Goal: Feedback & Contribution: Leave review/rating

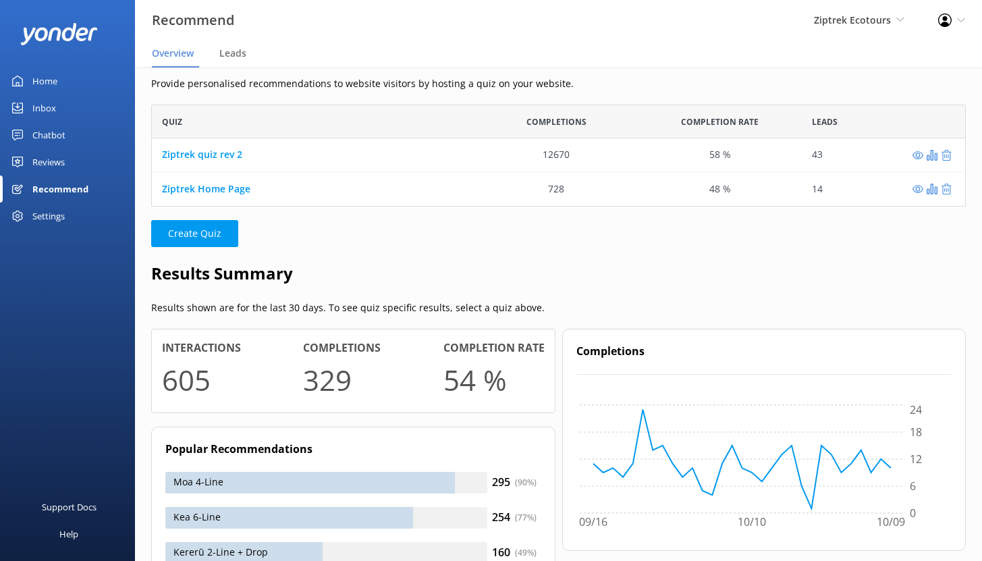
scroll to position [92, 804]
click at [45, 80] on div "Home" at bounding box center [44, 80] width 25 height 27
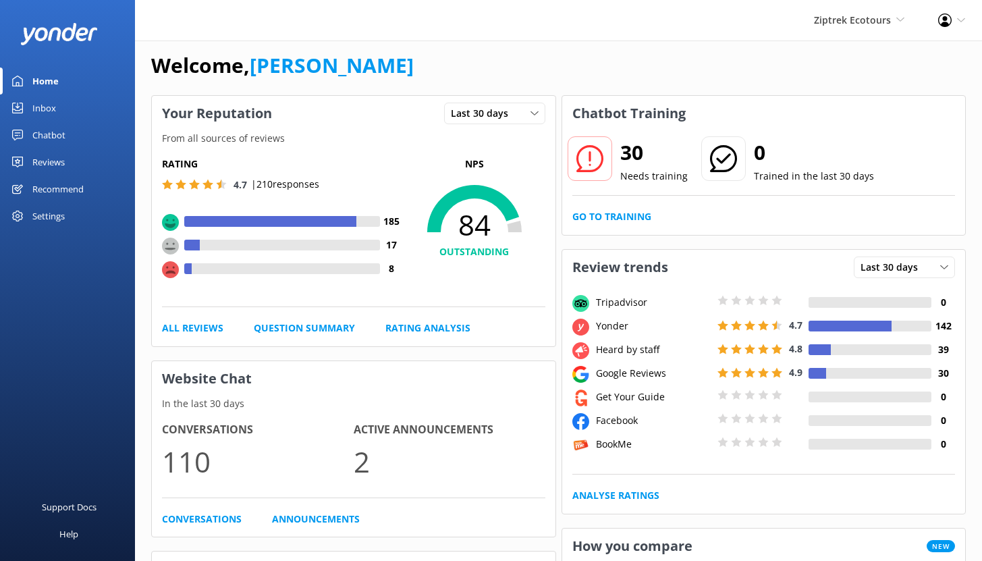
click at [44, 135] on div "Chatbot" at bounding box center [48, 134] width 33 height 27
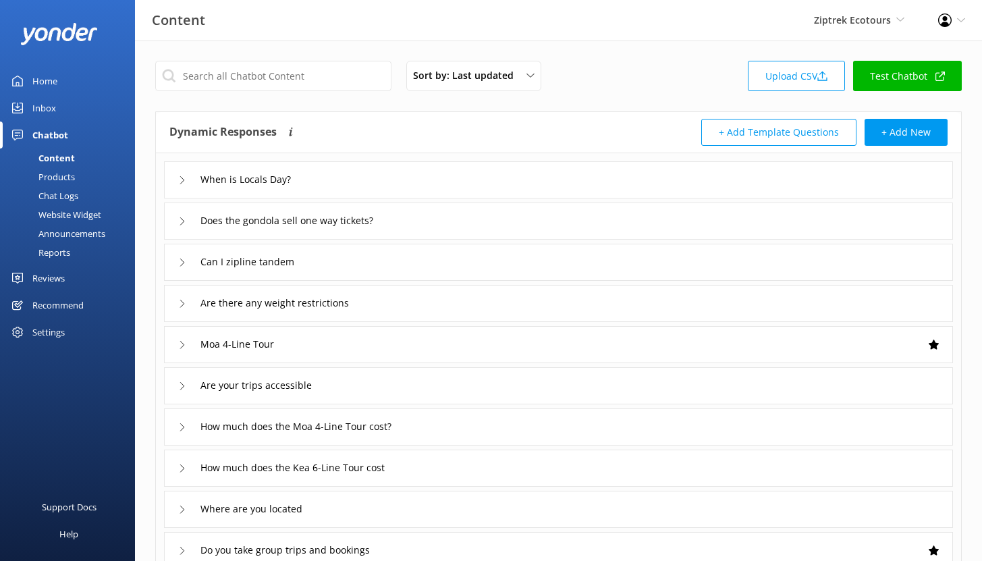
click at [51, 252] on div "Reports" at bounding box center [39, 252] width 62 height 19
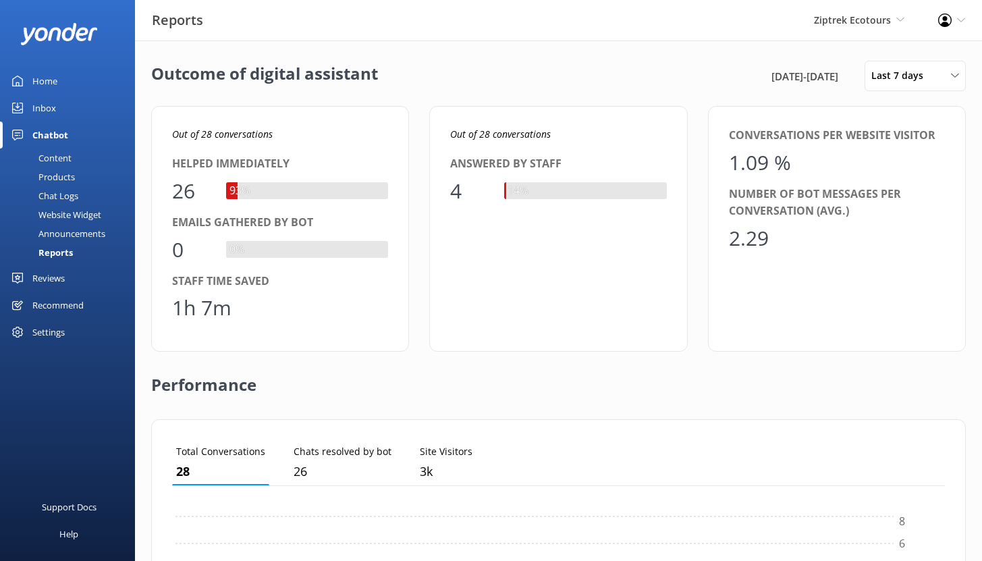
scroll to position [125, 762]
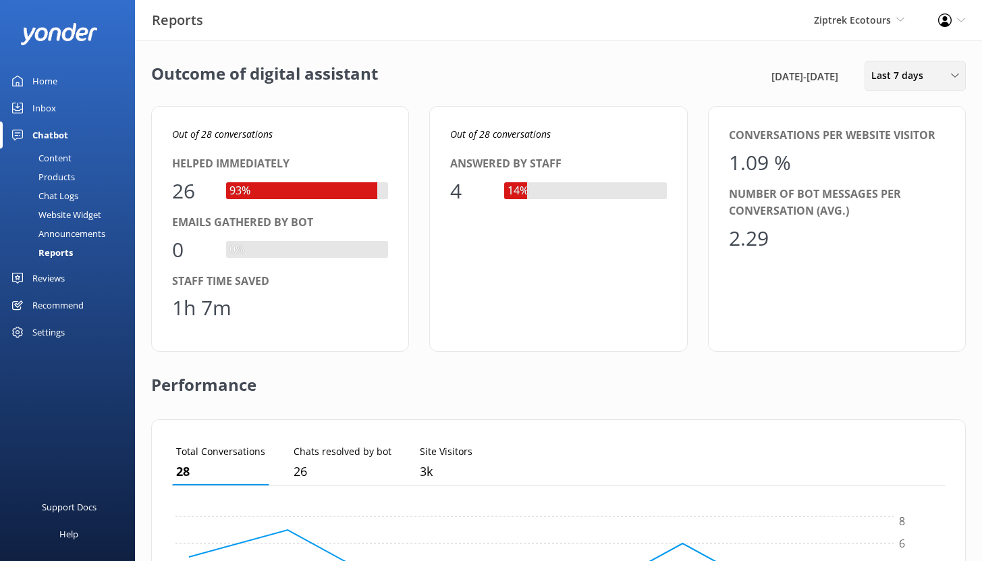
click at [895, 77] on span "Last 7 days" at bounding box center [901, 75] width 60 height 15
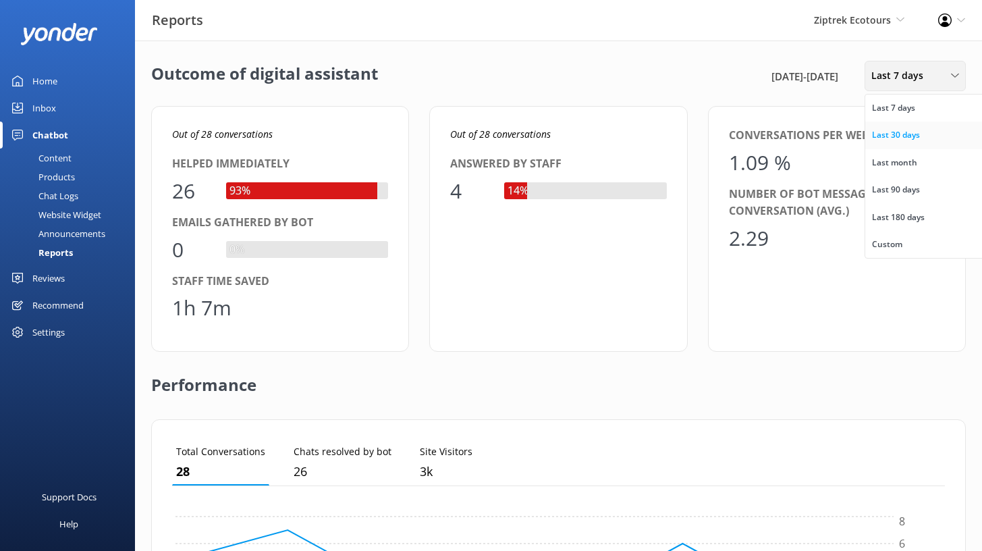
click at [891, 138] on div "Last 30 days" at bounding box center [896, 134] width 48 height 13
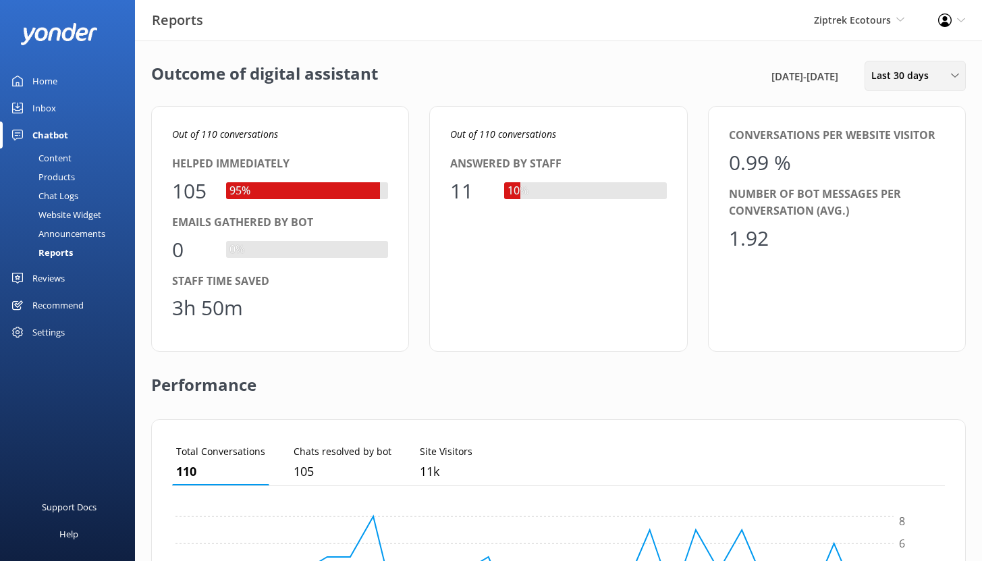
click at [916, 82] on span "Last 30 days" at bounding box center [903, 75] width 65 height 15
click at [347, 117] on div "Out of 110 conversations Helped immediately 105 95% Emails gathered by bot 0 0%…" at bounding box center [280, 229] width 258 height 246
drag, startPoint x: 173, startPoint y: 307, endPoint x: 240, endPoint y: 307, distance: 66.1
click at [240, 307] on div "3h 50m" at bounding box center [207, 307] width 71 height 32
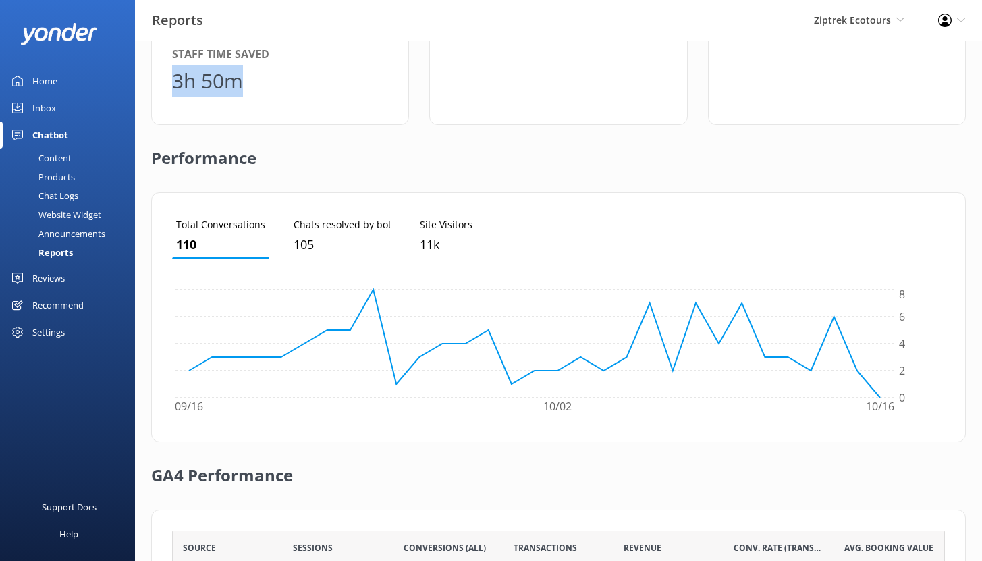
scroll to position [380, 0]
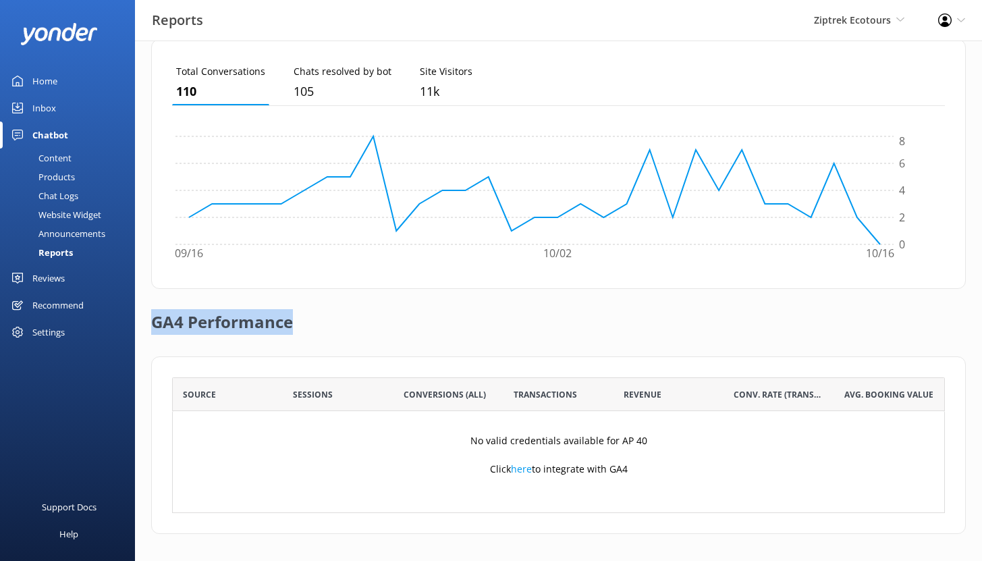
drag, startPoint x: 154, startPoint y: 322, endPoint x: 313, endPoint y: 331, distance: 159.5
click at [313, 331] on div "GA4 Performance" at bounding box center [558, 322] width 814 height 67
click at [53, 158] on div "Content" at bounding box center [39, 157] width 63 height 19
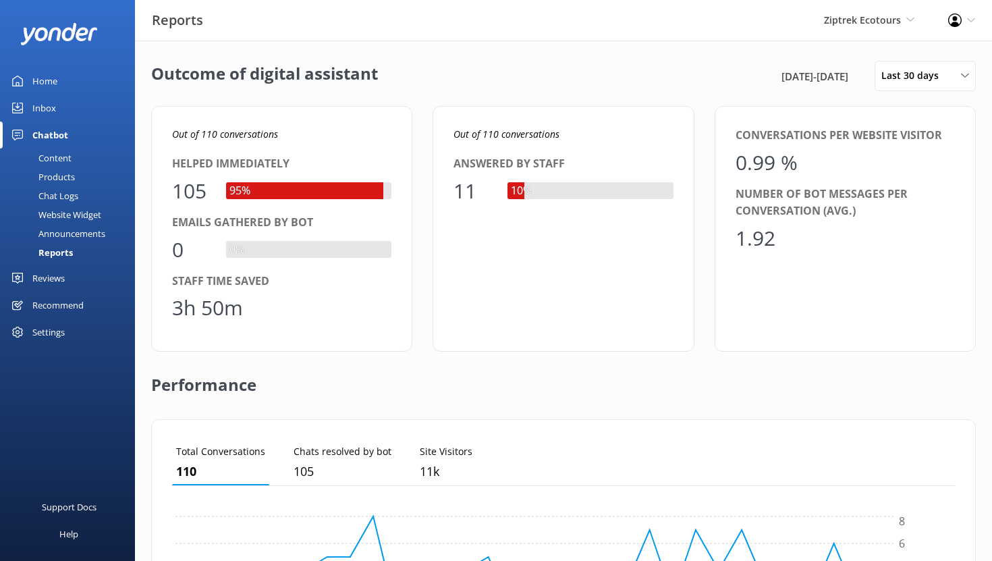
click at [53, 158] on div "Content" at bounding box center [39, 157] width 63 height 19
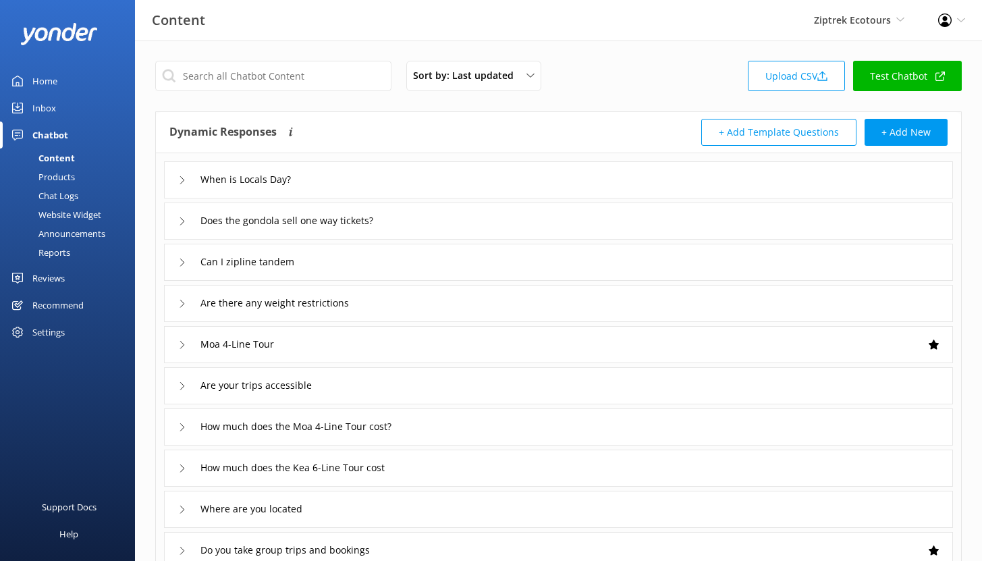
click at [65, 193] on div "Chat Logs" at bounding box center [43, 195] width 70 height 19
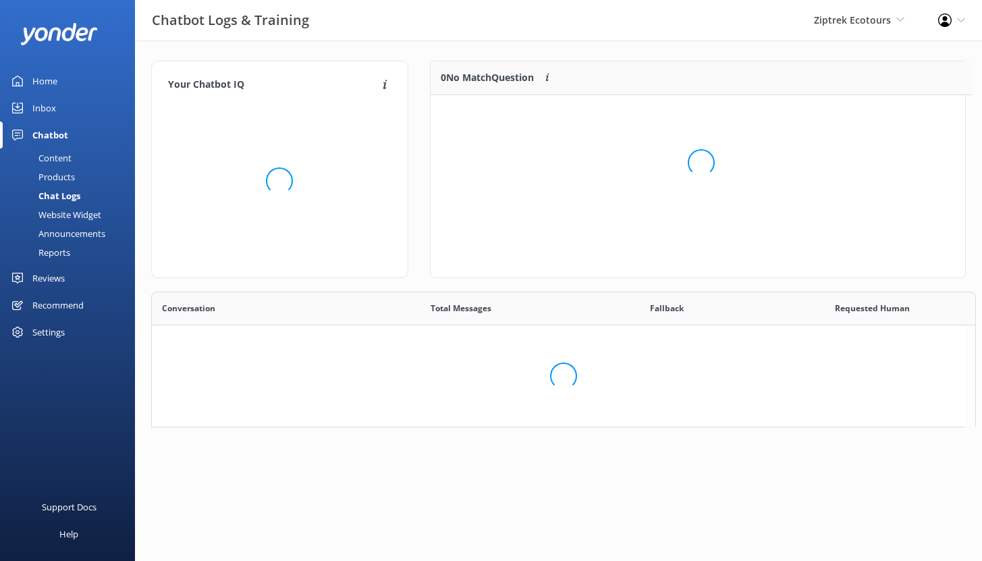
scroll to position [11, 11]
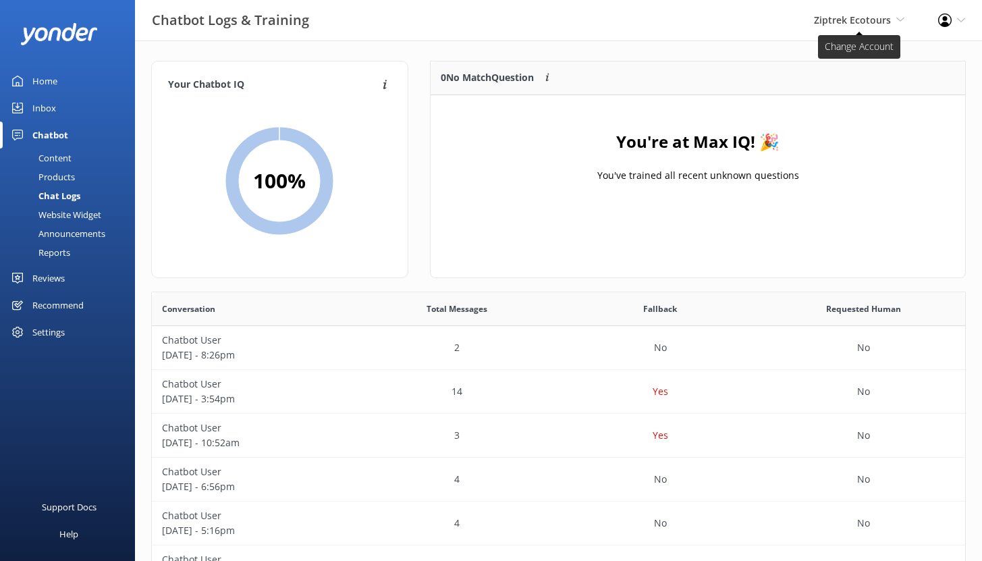
click at [839, 22] on span "Ziptrek Ecotours" at bounding box center [852, 19] width 77 height 13
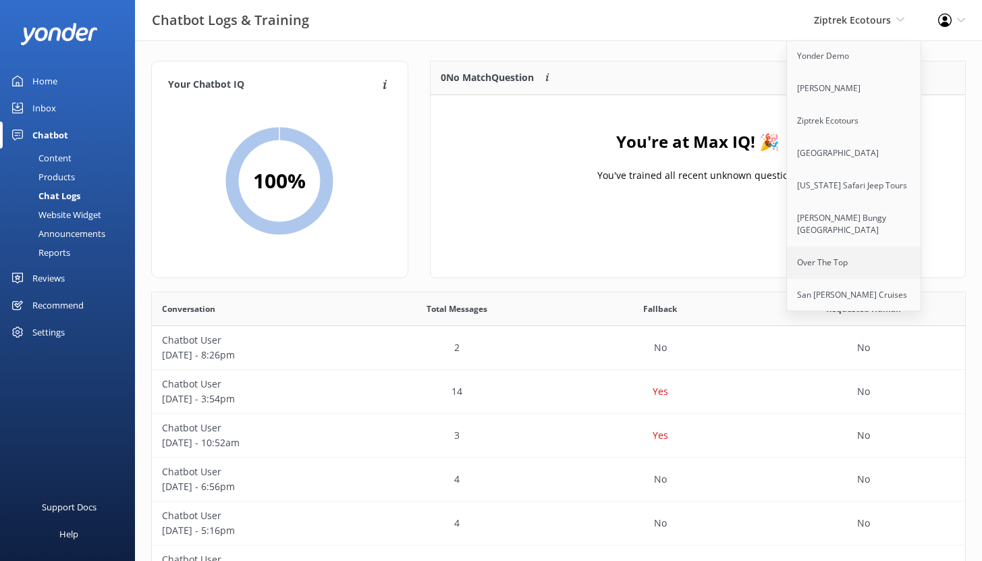
scroll to position [3, 0]
click at [827, 185] on link "[US_STATE] Safari Jeep Tours" at bounding box center [854, 185] width 135 height 32
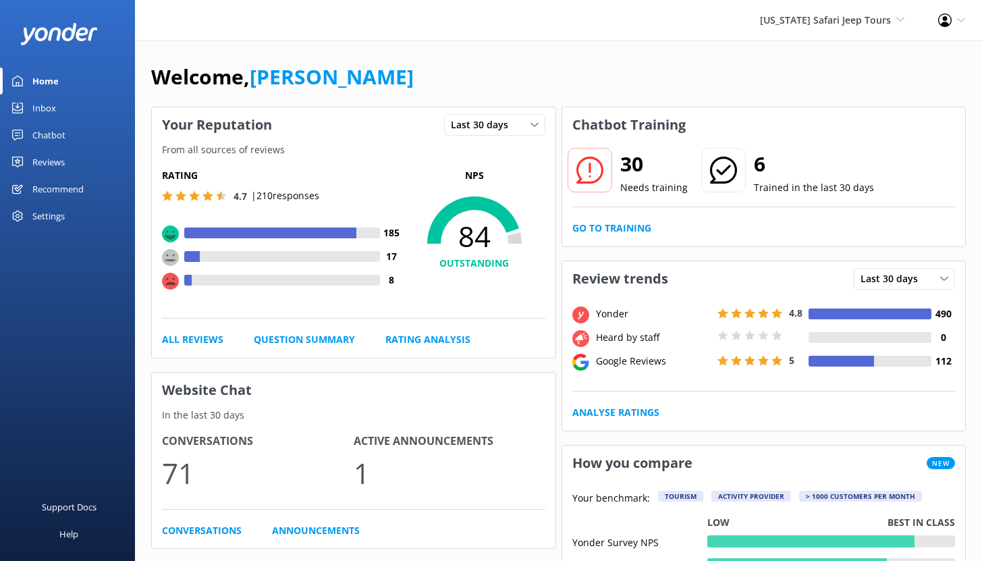
click at [56, 132] on div "Chatbot" at bounding box center [48, 134] width 33 height 27
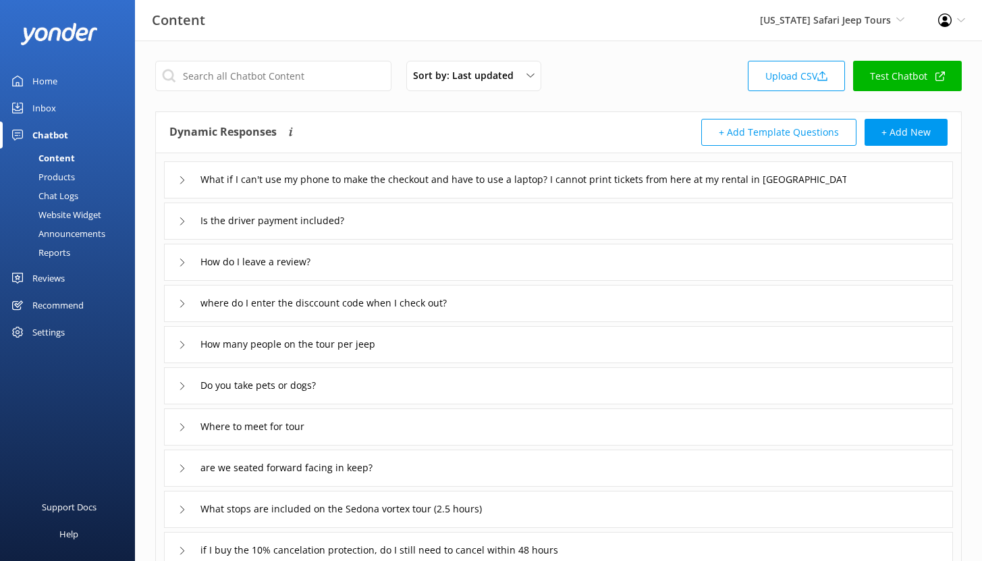
click at [61, 194] on div "Chat Logs" at bounding box center [43, 195] width 70 height 19
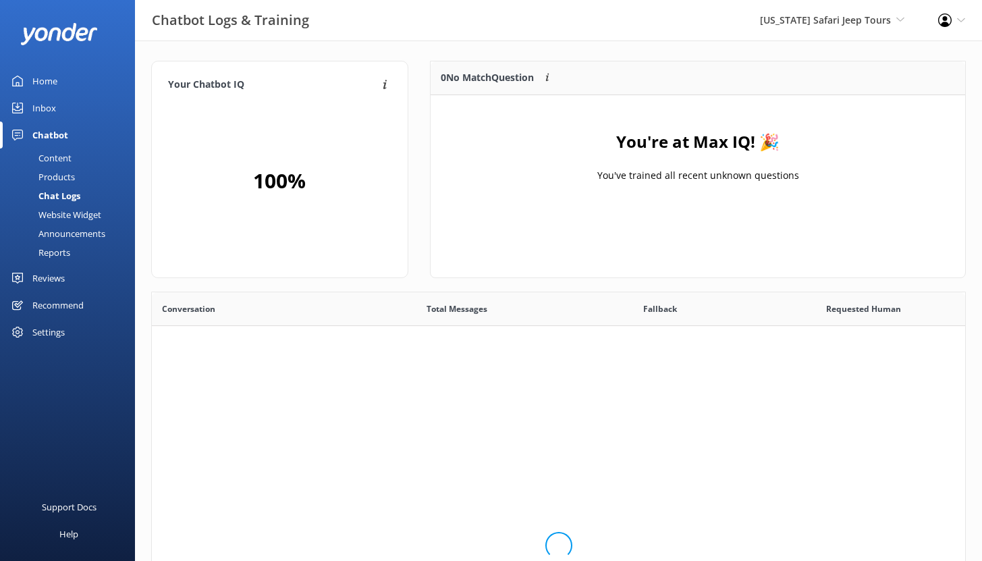
scroll to position [463, 803]
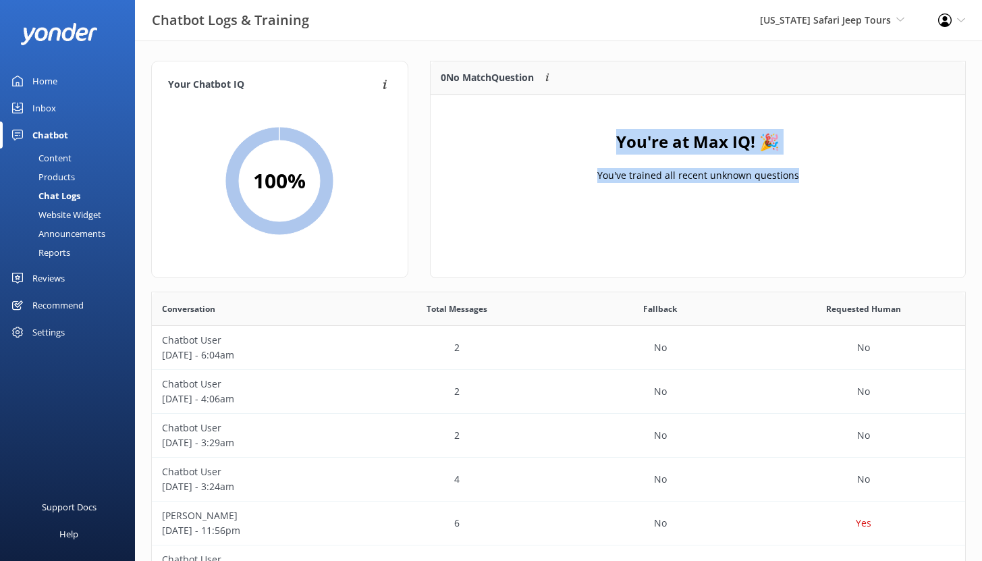
drag, startPoint x: 619, startPoint y: 140, endPoint x: 787, endPoint y: 200, distance: 178.2
click at [787, 200] on div "You're at Max IQ! 🎉 You've trained all recent unknown questions" at bounding box center [697, 162] width 534 height 135
click at [47, 108] on div "Inbox" at bounding box center [44, 107] width 24 height 27
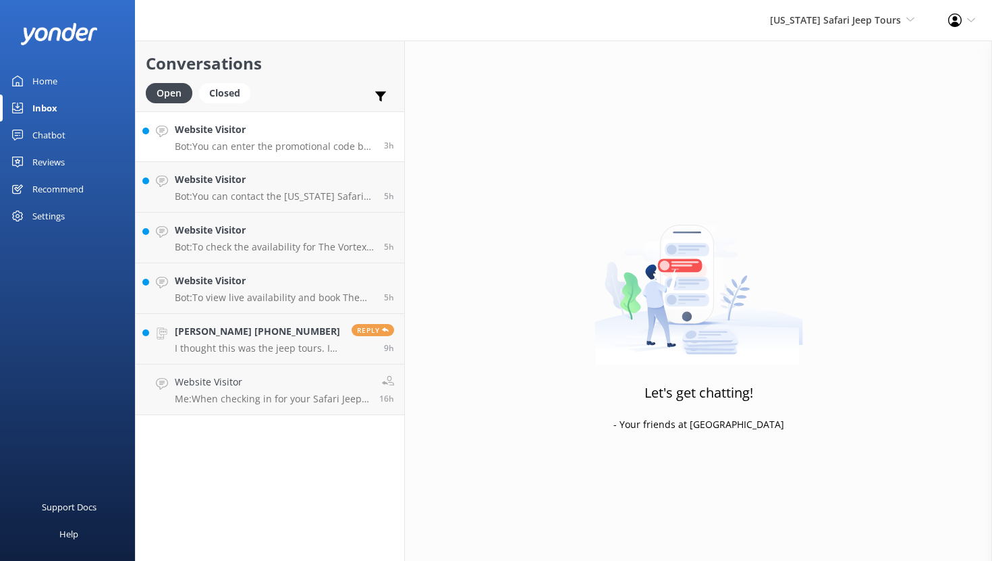
click at [300, 134] on h4 "Website Visitor" at bounding box center [274, 129] width 199 height 15
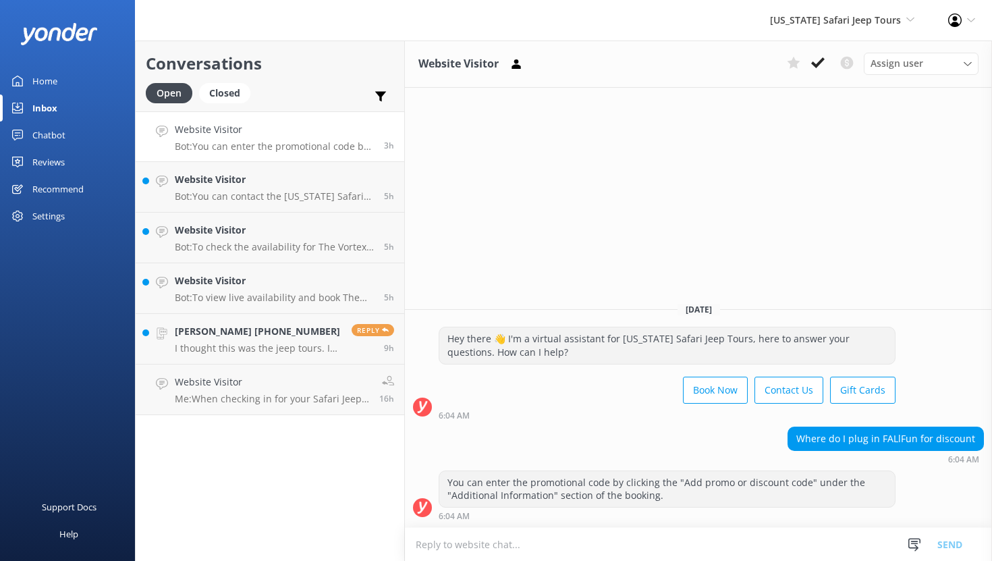
click at [53, 162] on div "Reviews" at bounding box center [48, 161] width 32 height 27
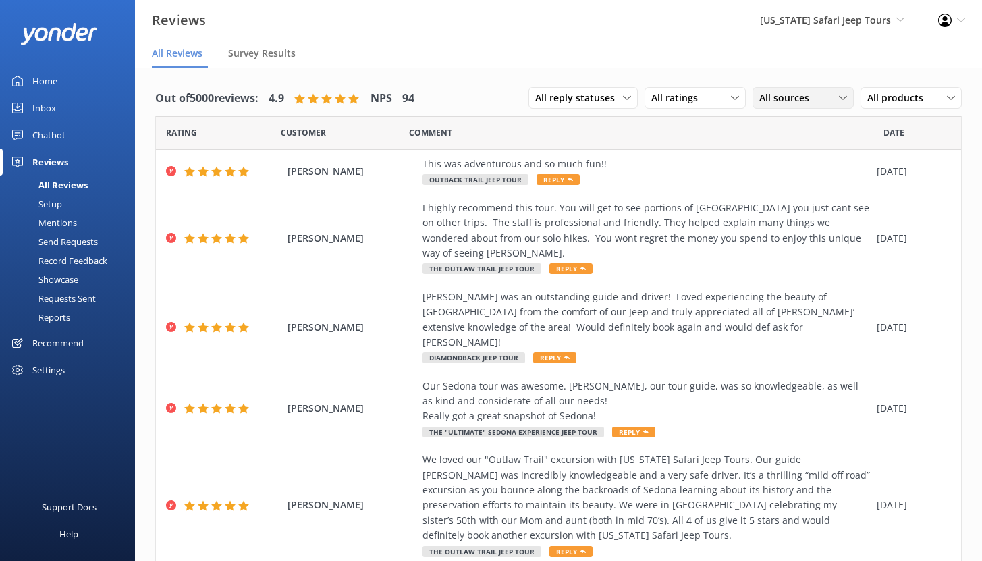
click at [766, 103] on span "All sources" at bounding box center [788, 97] width 58 height 15
click at [783, 95] on span "All sources" at bounding box center [788, 97] width 58 height 15
click at [789, 208] on div "Google reviews" at bounding box center [811, 207] width 79 height 13
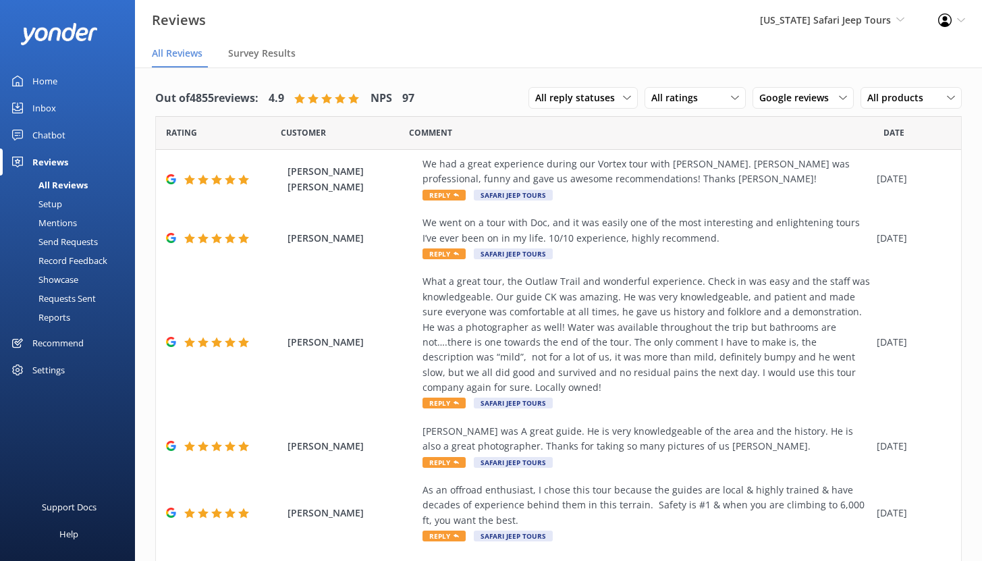
click at [59, 202] on div "Setup" at bounding box center [35, 203] width 54 height 19
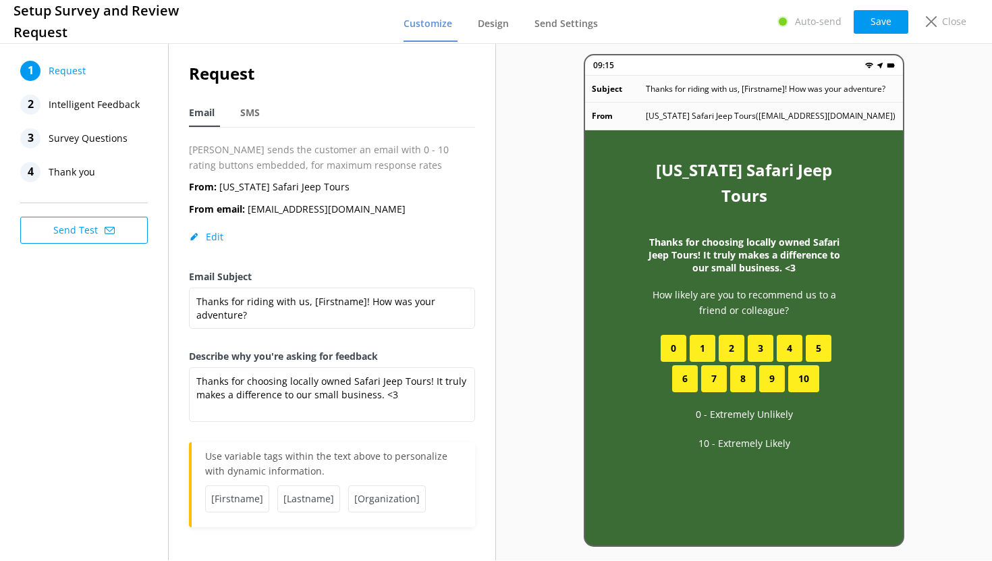
click at [87, 107] on span "Intelligent Feedback" at bounding box center [94, 104] width 91 height 20
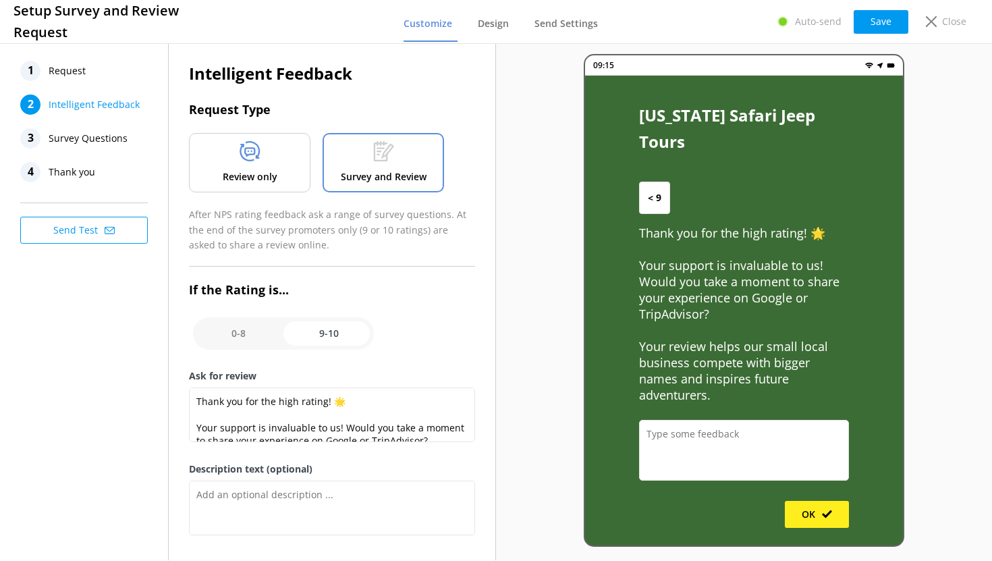
click at [255, 179] on p "Review only" at bounding box center [250, 176] width 55 height 15
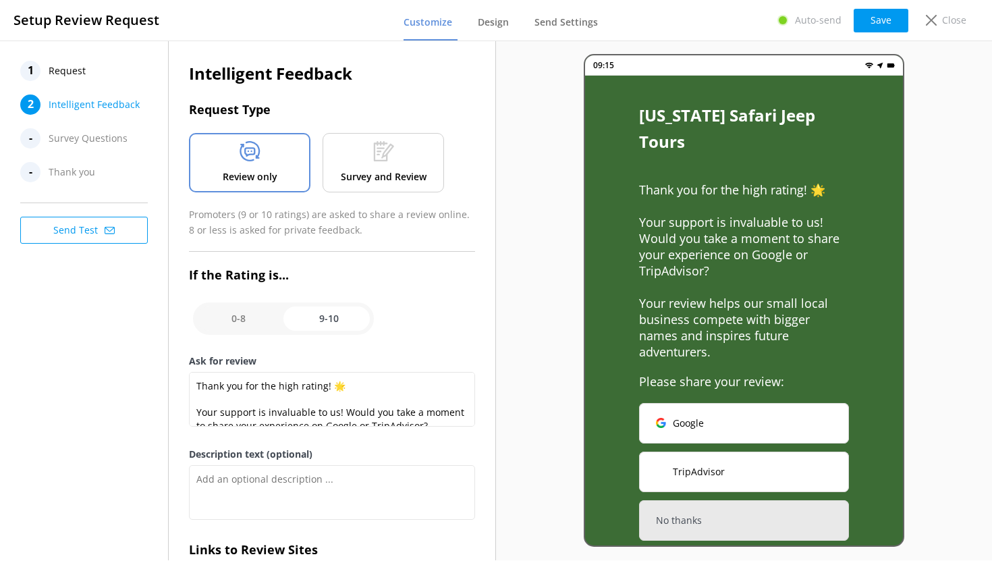
click at [317, 316] on input "checkbox" at bounding box center [283, 318] width 181 height 32
checkbox input "false"
type textarea "Please tell us why"
type textarea "We value your input. Let us know what aspects of your experience could have bee…"
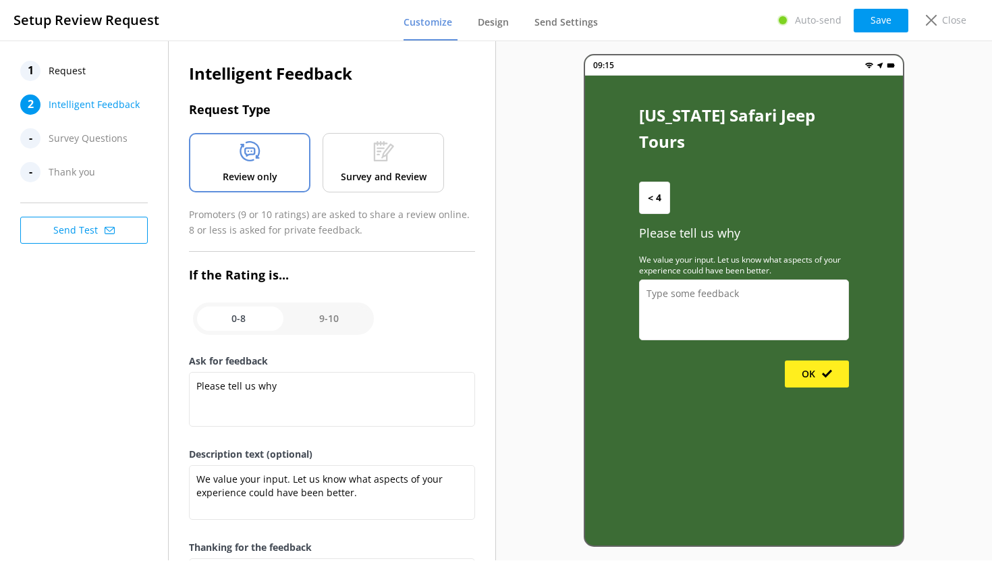
click at [318, 316] on input "checkbox" at bounding box center [283, 318] width 181 height 32
checkbox input "true"
type textarea "Thank you for the high rating! 🌟 Your support is invaluable to us! Would you ta…"
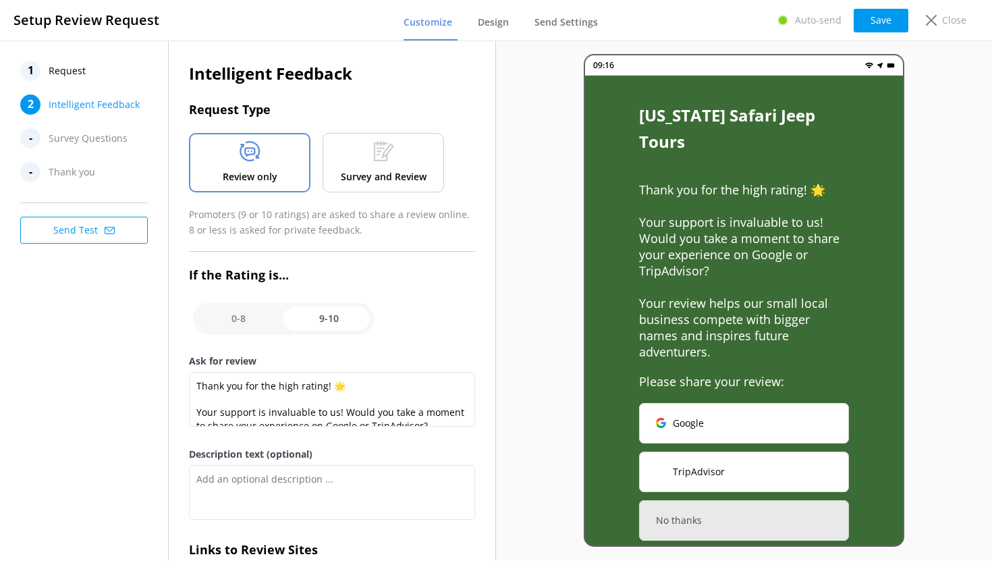
click at [242, 316] on input "checkbox" at bounding box center [283, 318] width 181 height 32
checkbox input "false"
type textarea "Please tell us why"
type textarea "We value your input. Let us know what aspects of your experience could have bee…"
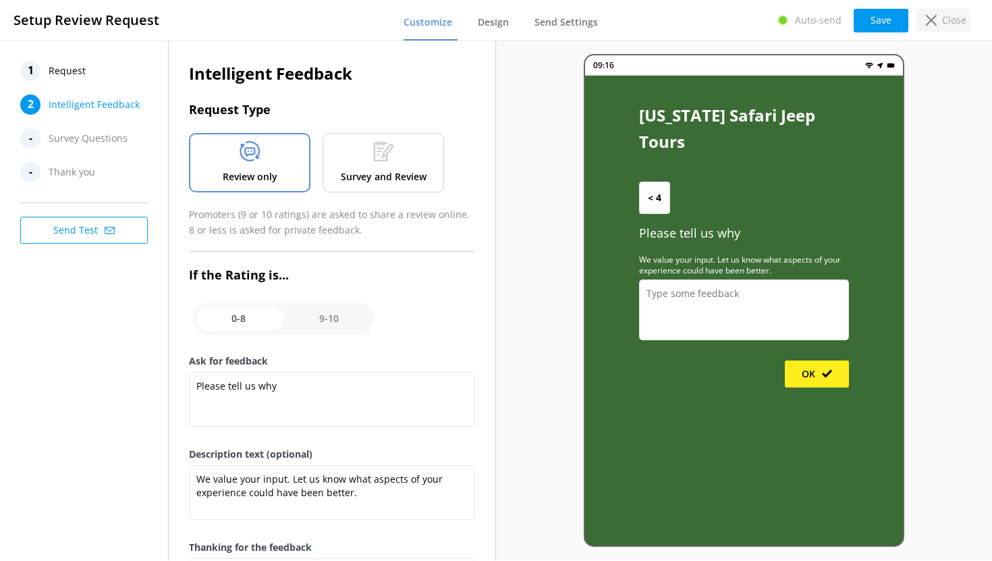
click at [939, 26] on div "Close" at bounding box center [943, 20] width 54 height 23
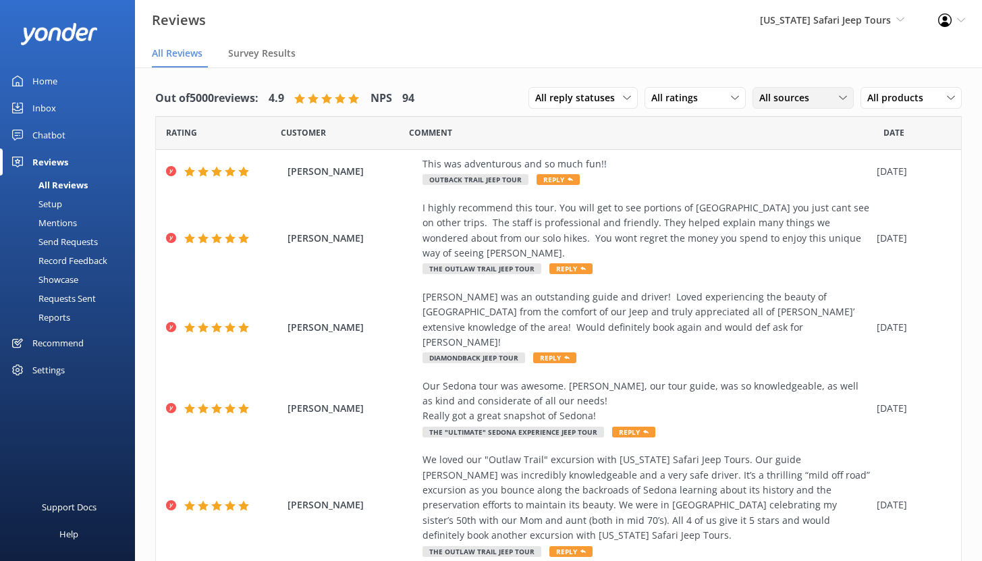
click at [779, 97] on span "All sources" at bounding box center [788, 97] width 58 height 15
click at [54, 204] on div "Setup" at bounding box center [35, 203] width 54 height 19
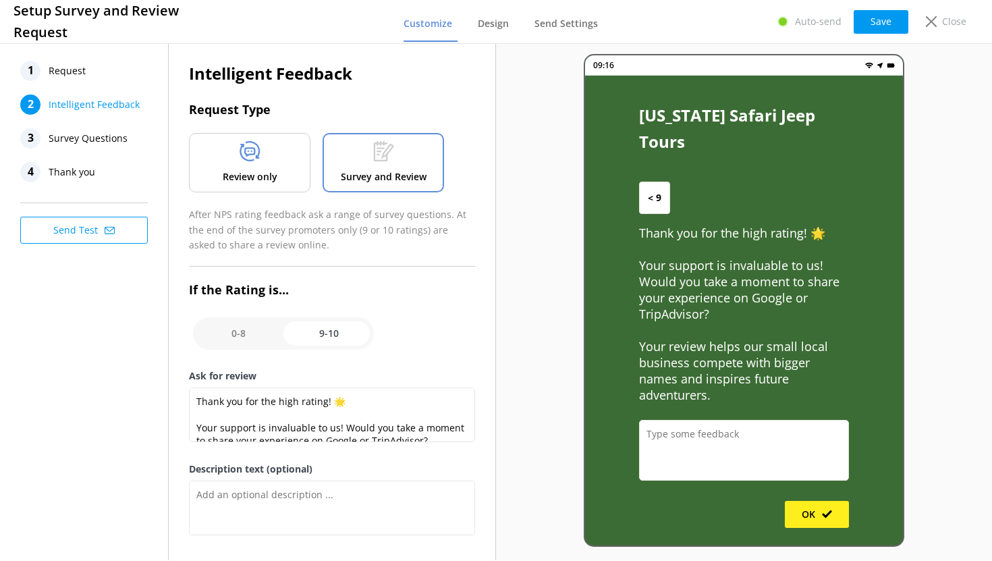
click at [248, 175] on p "Review only" at bounding box center [250, 176] width 55 height 15
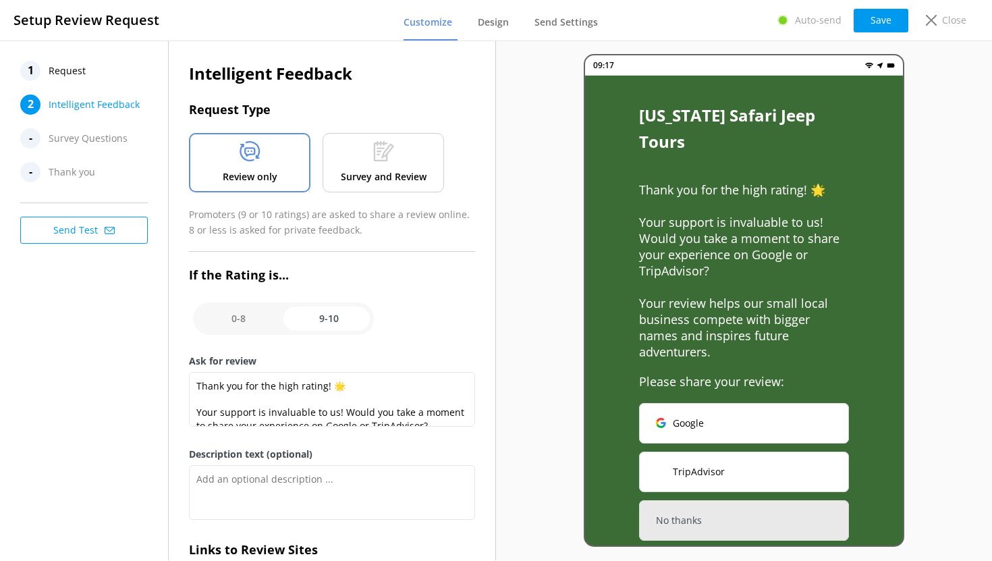
click at [73, 68] on span "Request" at bounding box center [67, 71] width 37 height 20
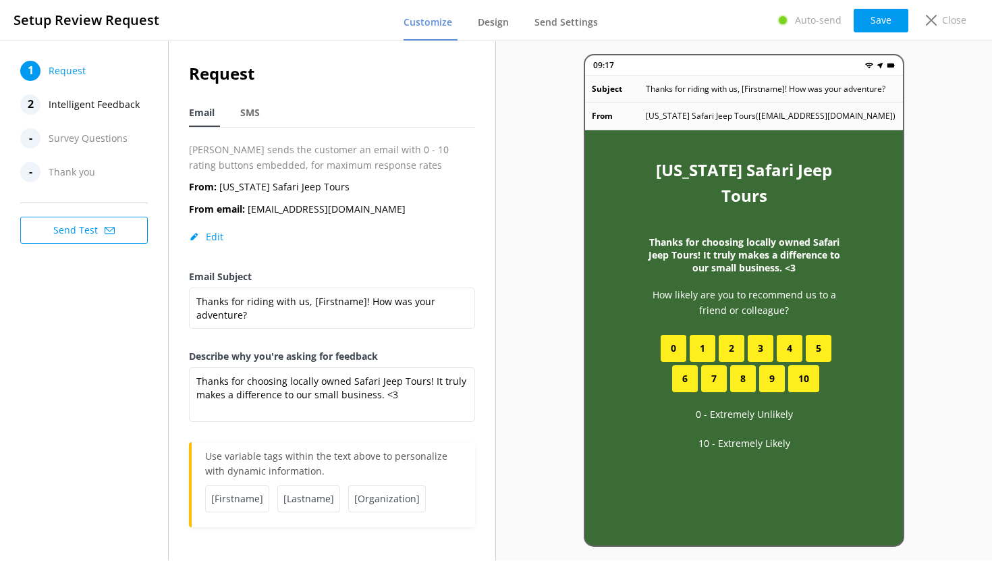
click at [116, 106] on span "Intelligent Feedback" at bounding box center [94, 104] width 91 height 20
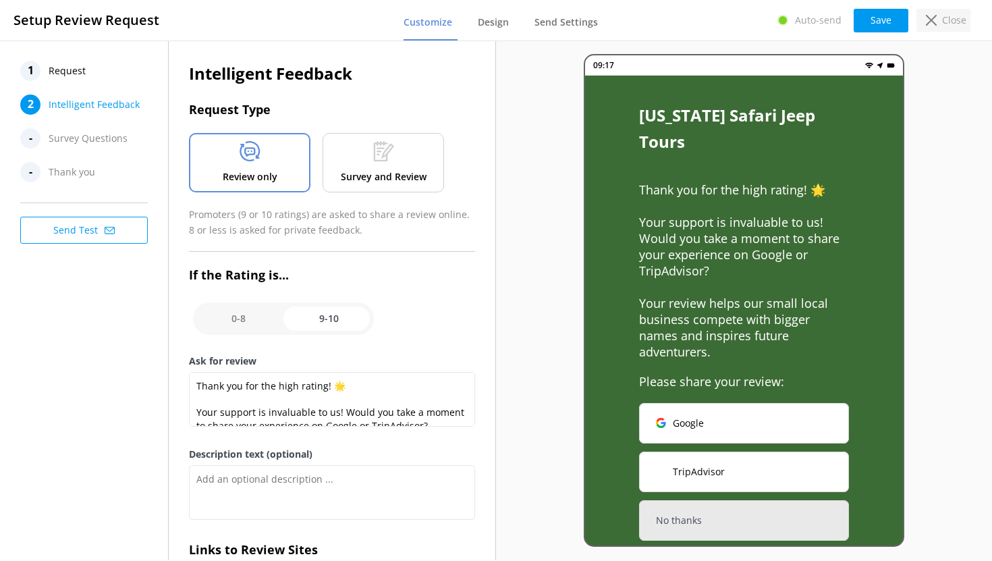
click at [938, 24] on div "Close" at bounding box center [943, 20] width 54 height 23
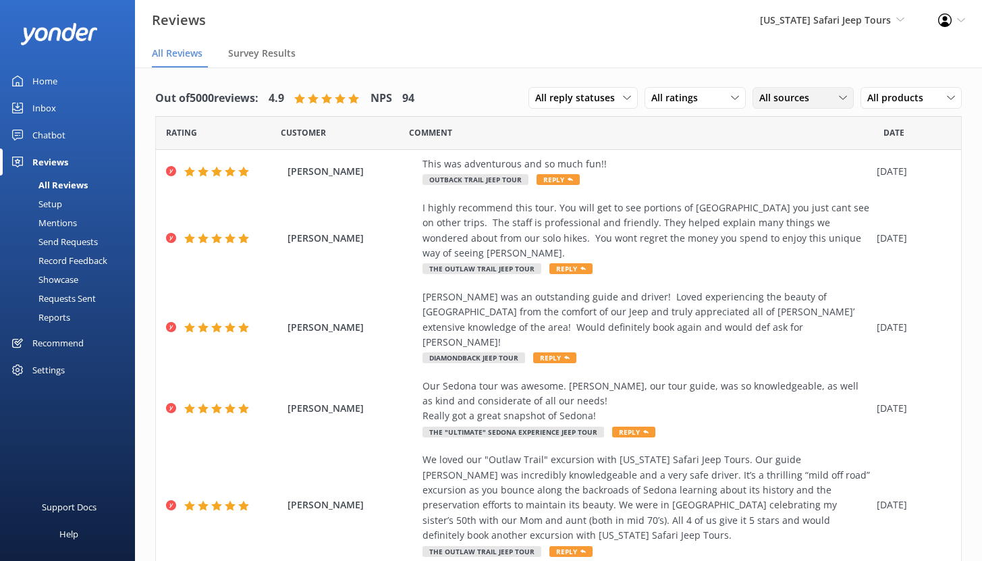
click at [795, 95] on span "All sources" at bounding box center [788, 97] width 58 height 15
click at [798, 208] on div "Google reviews" at bounding box center [811, 207] width 79 height 13
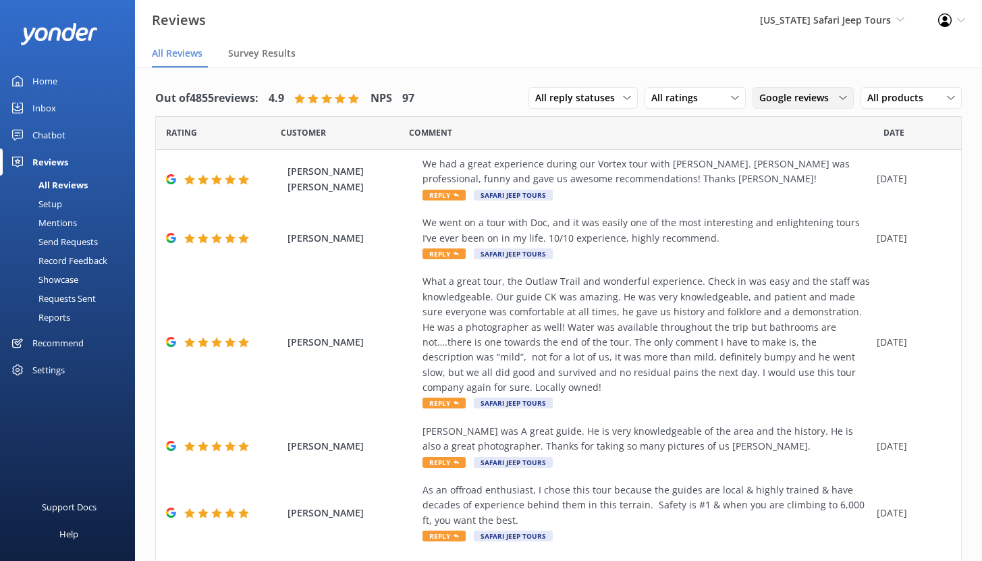
click at [818, 99] on span "Google reviews" at bounding box center [798, 97] width 78 height 15
click at [600, 136] on div "Comment" at bounding box center [646, 133] width 474 height 34
click at [652, 175] on div "We had a great experience during our Vortex tour with Phil. Phil was profession…" at bounding box center [645, 172] width 447 height 30
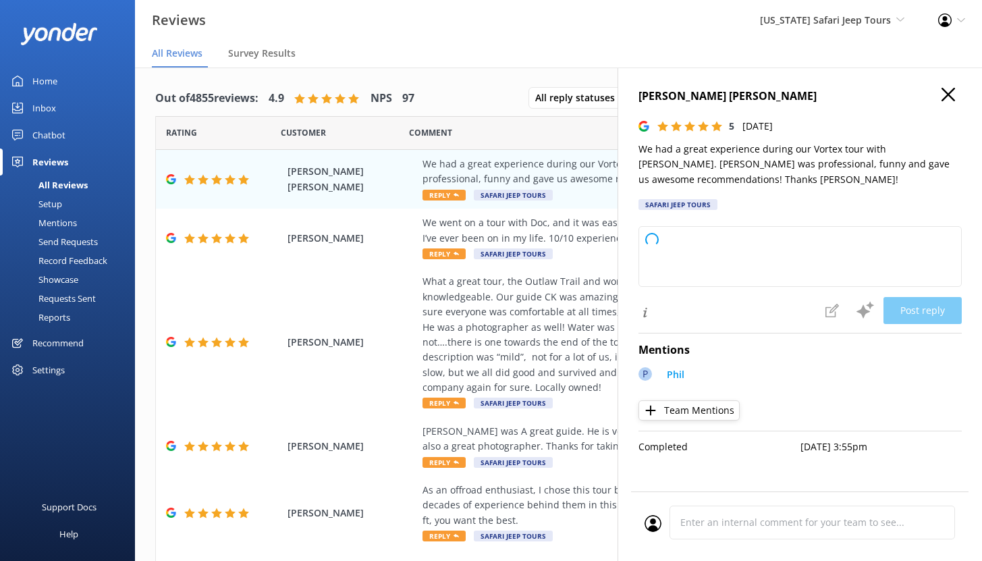
type textarea "Thanks so much for joining us on the Vortex tour and for the awesome review! We…"
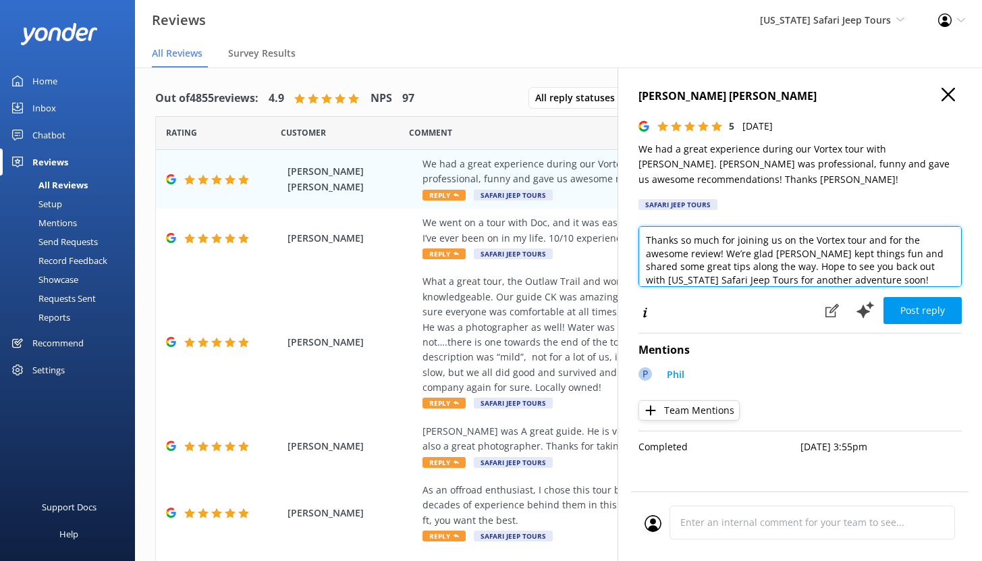
drag, startPoint x: 848, startPoint y: 278, endPoint x: 639, endPoint y: 240, distance: 212.5
click at [639, 240] on textarea "Thanks so much for joining us on the Vortex tour and for the awesome review! We…" at bounding box center [799, 256] width 323 height 61
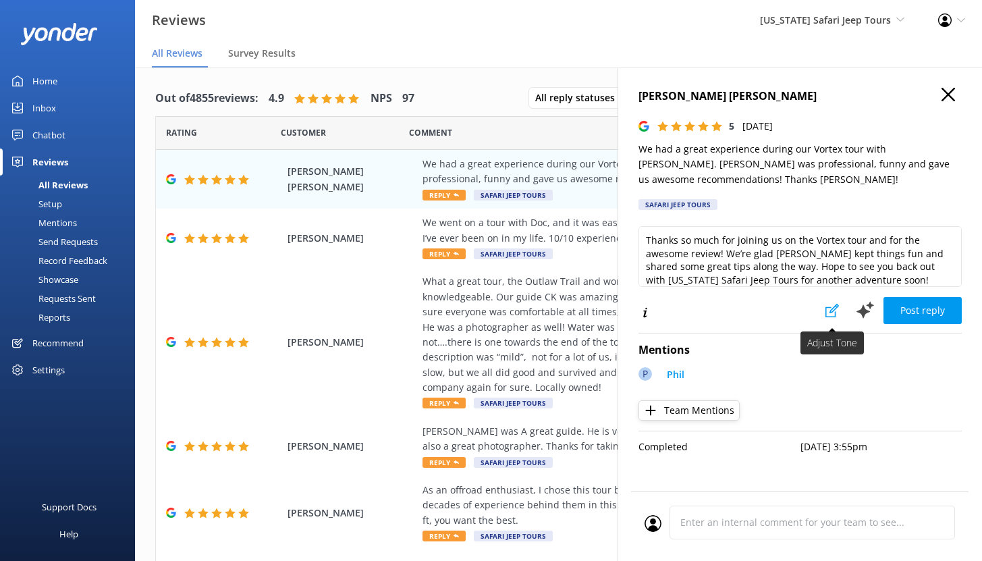
click at [834, 316] on use at bounding box center [831, 310] width 13 height 13
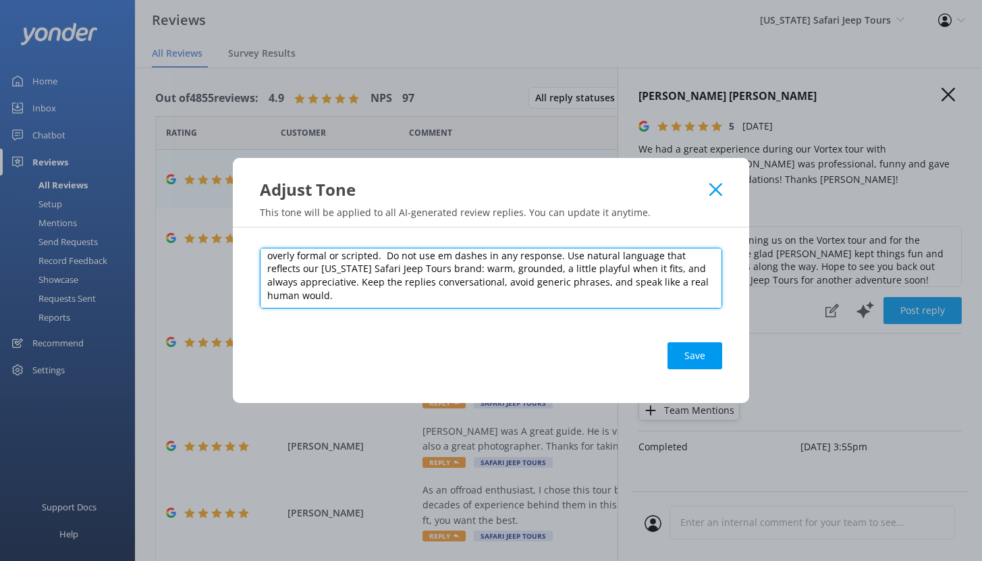
scroll to position [13, 0]
drag, startPoint x: 308, startPoint y: 302, endPoint x: 277, endPoint y: 296, distance: 31.0
click at [277, 296] on textarea "Please write responses to guest reviews in a tone that feels friendly, real, an…" at bounding box center [491, 278] width 462 height 61
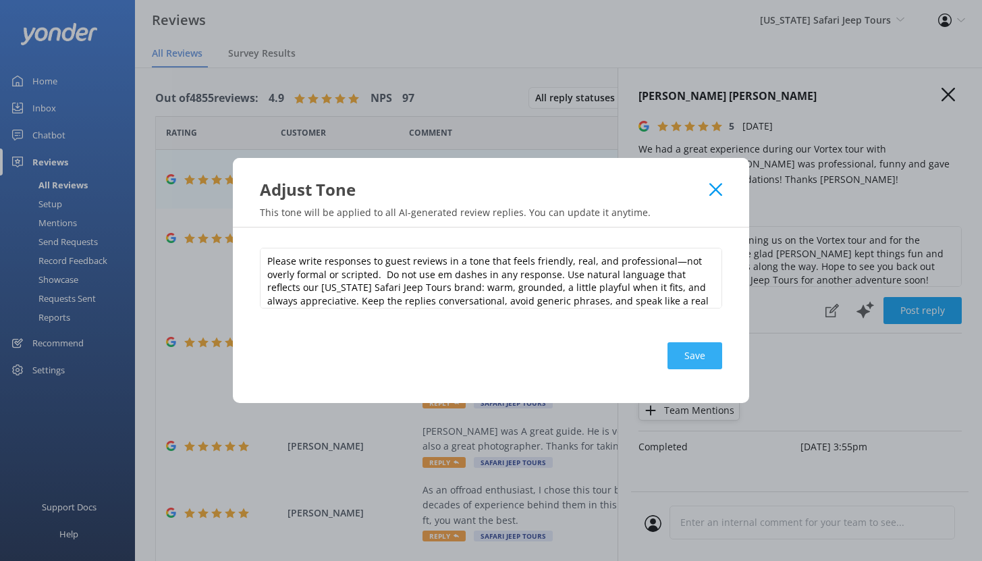
click at [683, 354] on button "Save" at bounding box center [694, 355] width 55 height 27
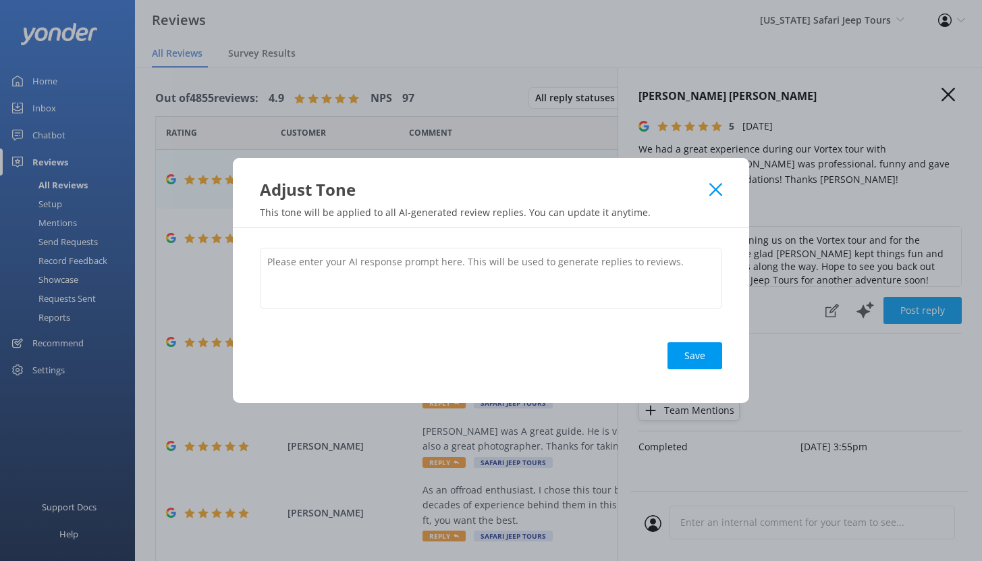
scroll to position [0, 0]
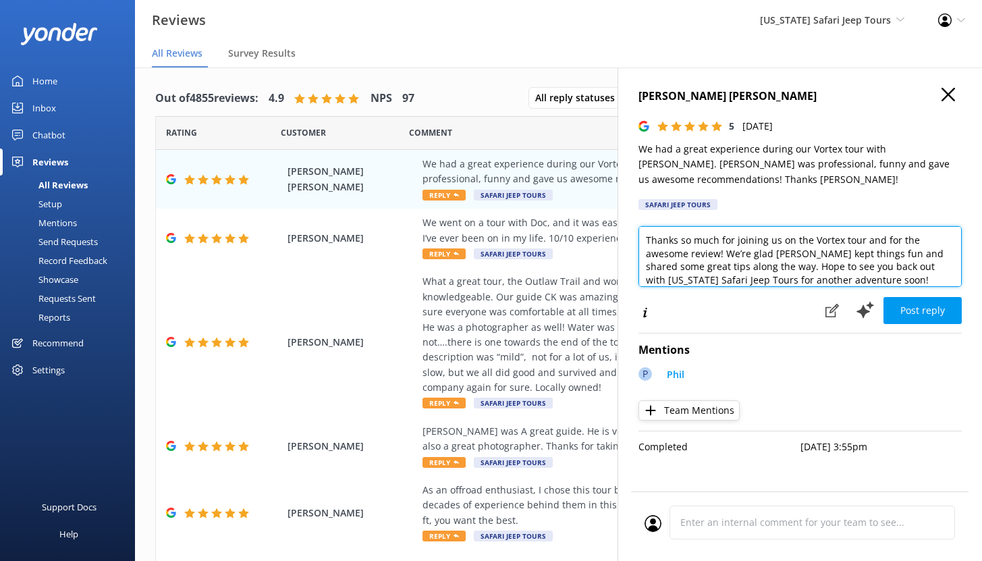
click at [862, 277] on textarea "Thanks so much for joining us on the Vortex tour and for the awesome review! We…" at bounding box center [799, 256] width 323 height 61
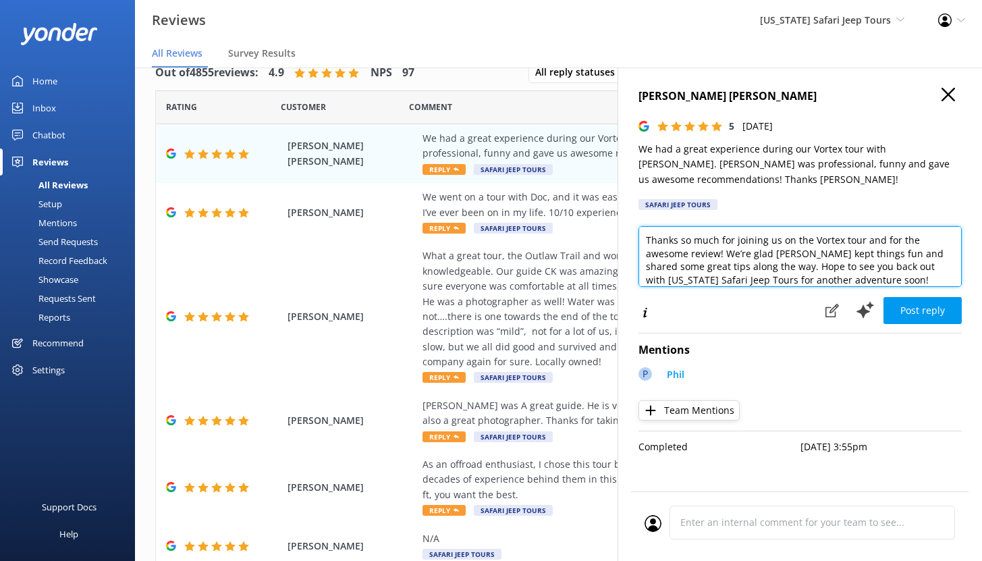
scroll to position [27, 0]
type textarea "Thanks so much for joining us on the Vortex tour and for the awesome review! We…"
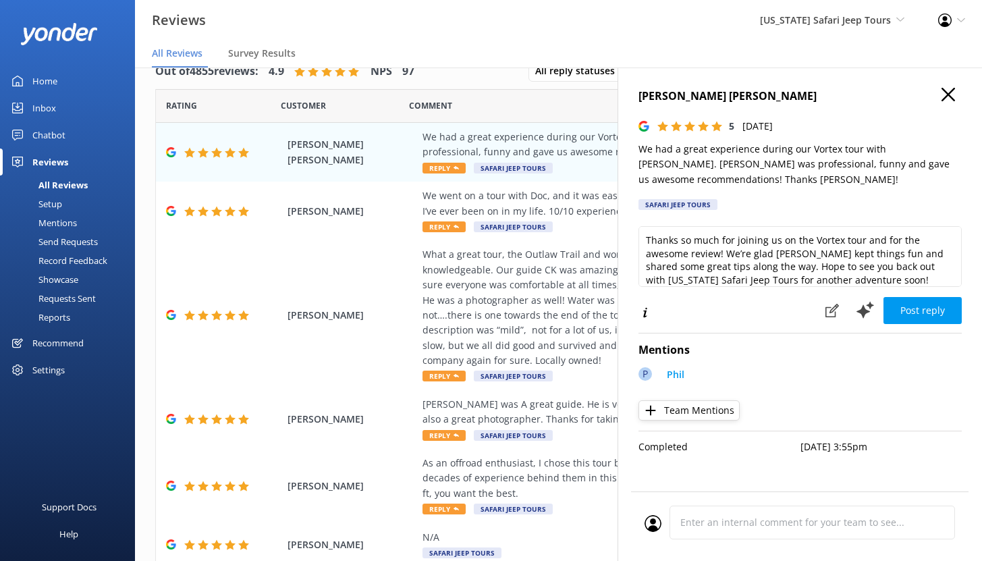
click at [945, 96] on use "button" at bounding box center [947, 94] width 13 height 13
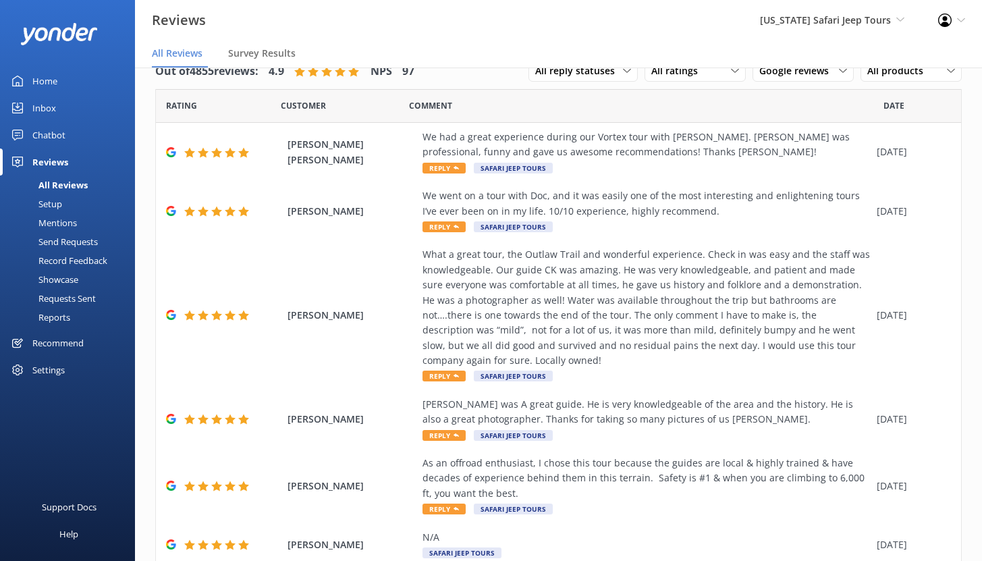
click at [61, 223] on div "Mentions" at bounding box center [42, 222] width 69 height 19
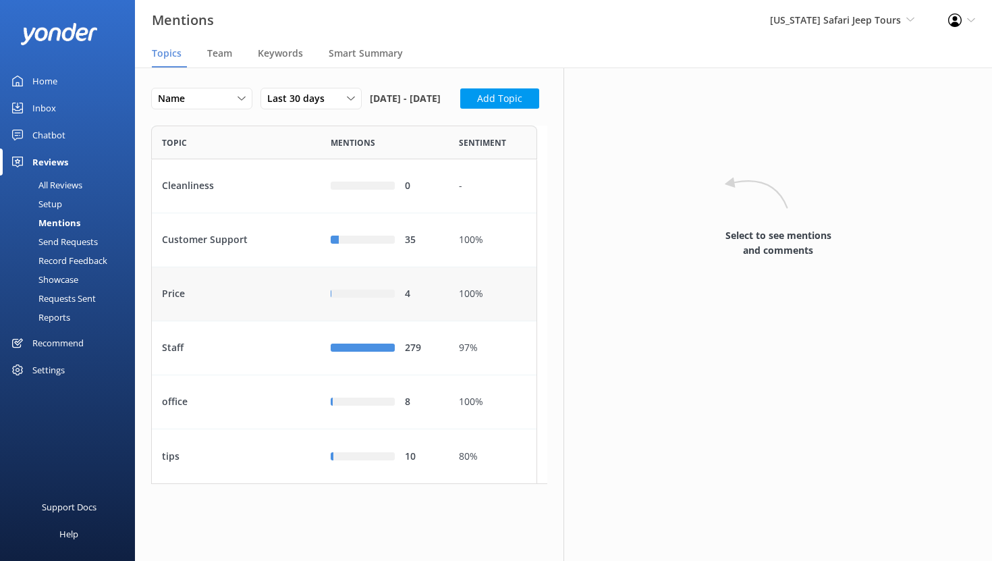
scroll to position [16, 0]
click at [267, 267] on div "Customer Support" at bounding box center [236, 240] width 169 height 54
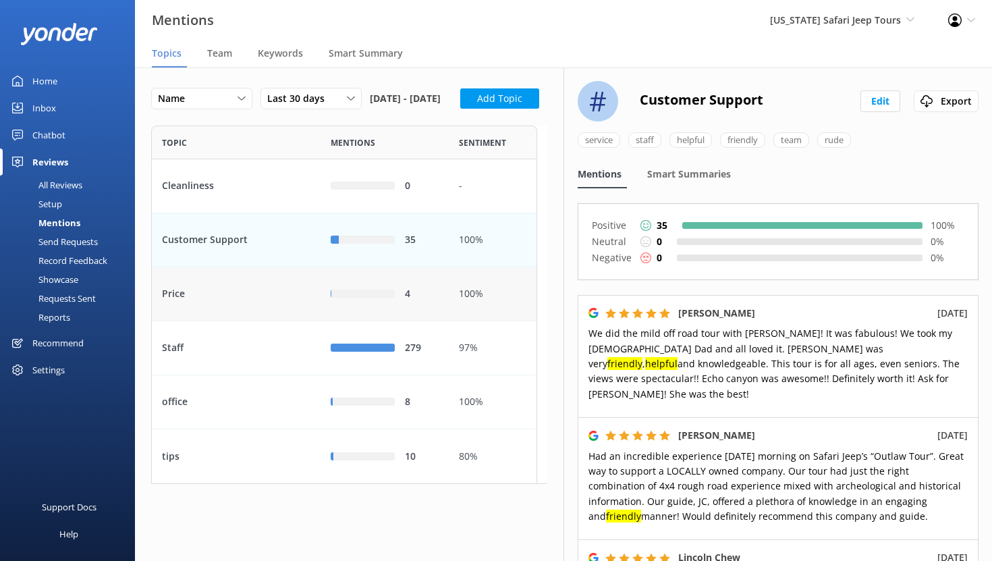
click at [273, 321] on div "Price" at bounding box center [236, 294] width 169 height 54
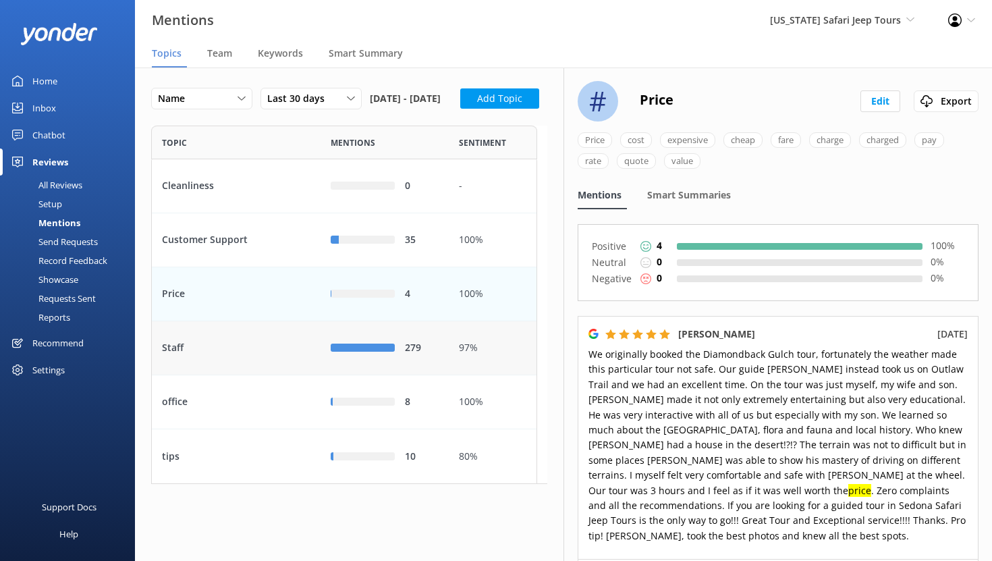
click at [270, 375] on div "Staff" at bounding box center [236, 348] width 169 height 54
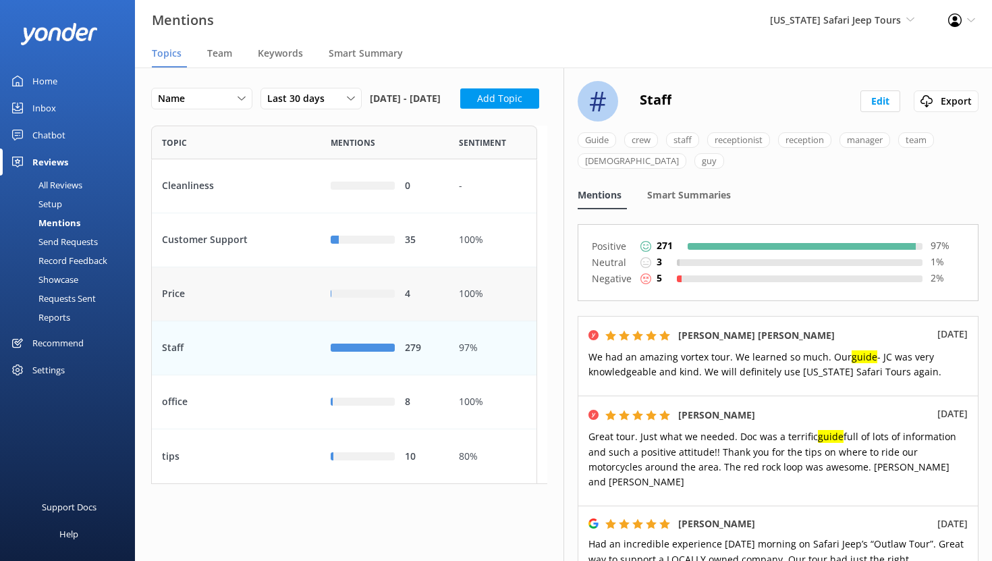
scroll to position [16, 0]
click at [217, 51] on span "Team" at bounding box center [219, 53] width 25 height 13
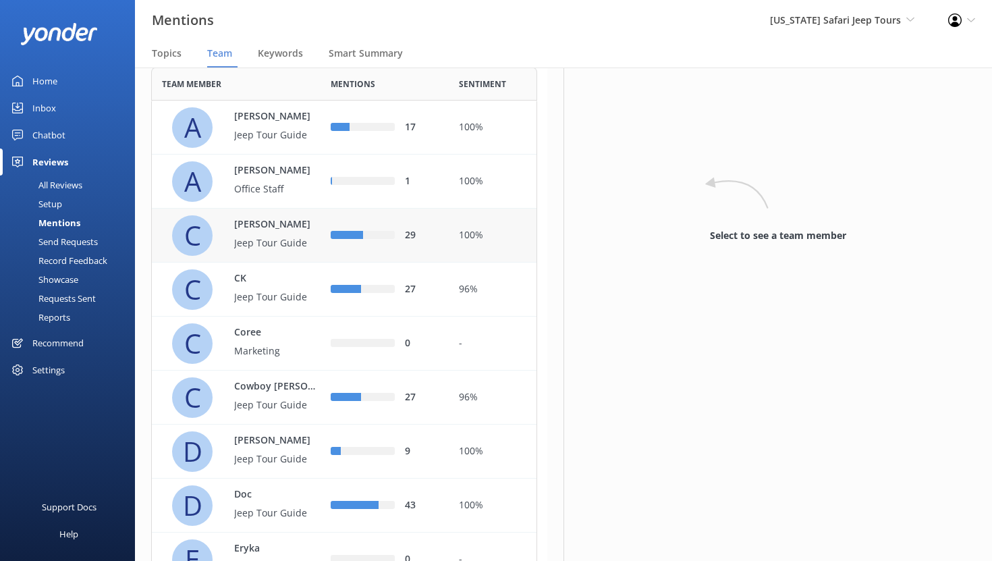
scroll to position [67, 0]
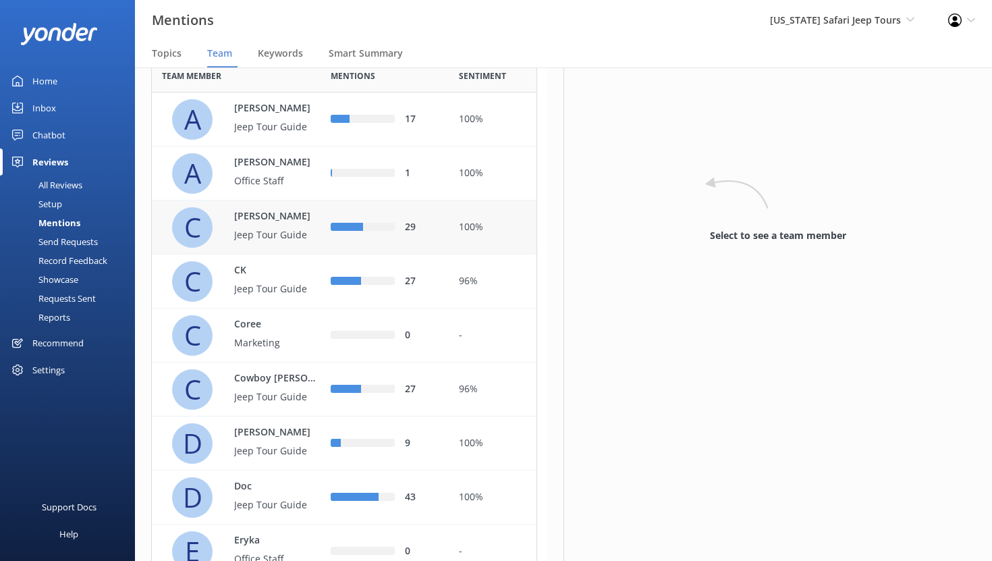
click at [294, 224] on p "Chris" at bounding box center [278, 216] width 88 height 15
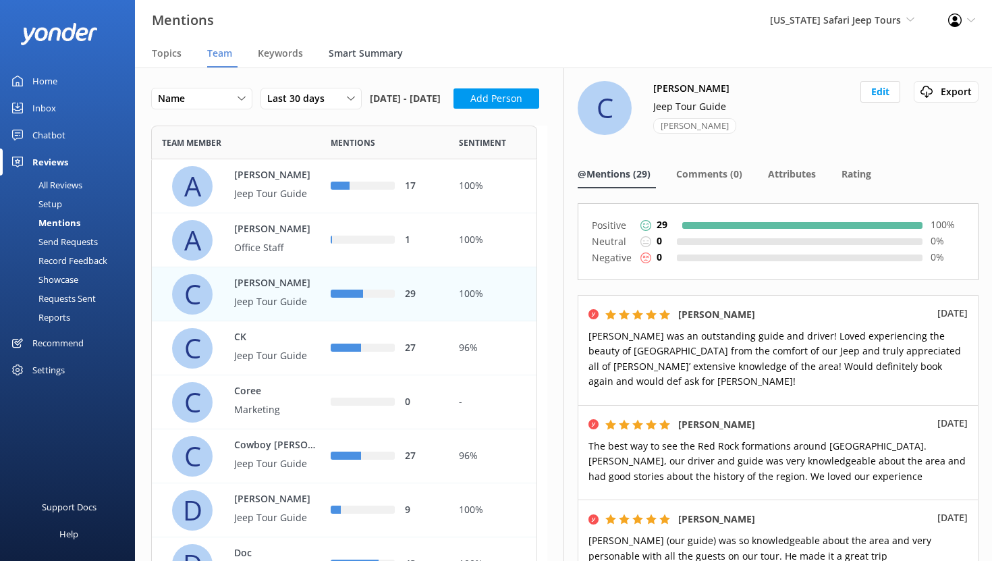
click at [347, 53] on span "Smart Summary" at bounding box center [366, 53] width 74 height 13
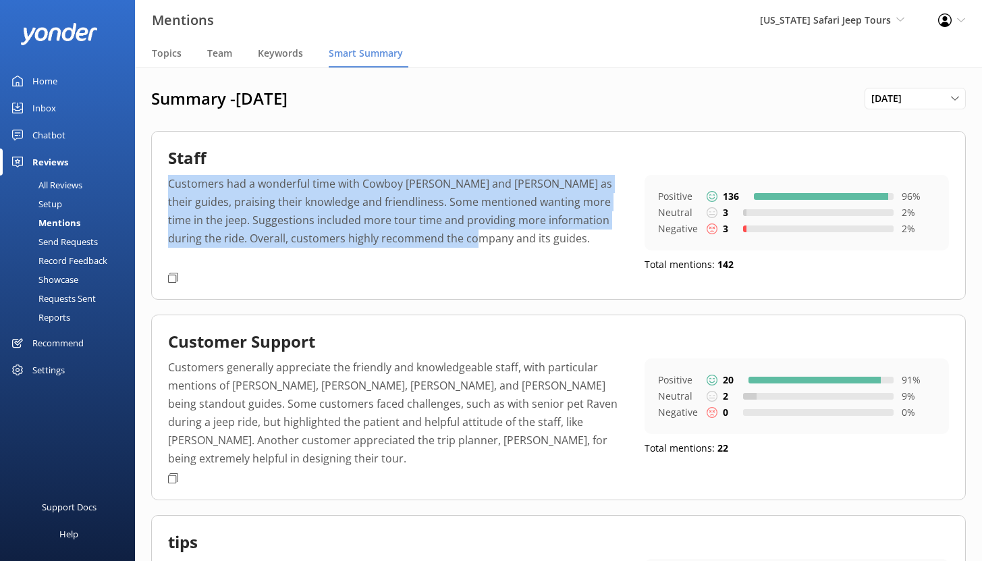
drag, startPoint x: 480, startPoint y: 244, endPoint x: 161, endPoint y: 180, distance: 325.5
click at [161, 180] on div "Staff Customers had a wonderful time with Cowboy Bob and JC as their guides, pr…" at bounding box center [558, 215] width 814 height 168
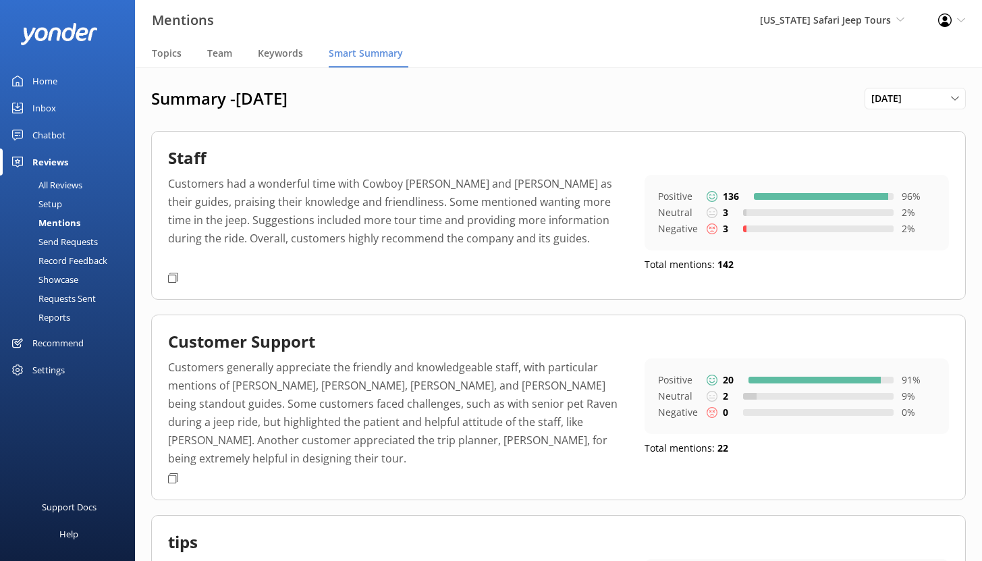
click at [331, 156] on div "Staff" at bounding box center [558, 161] width 781 height 27
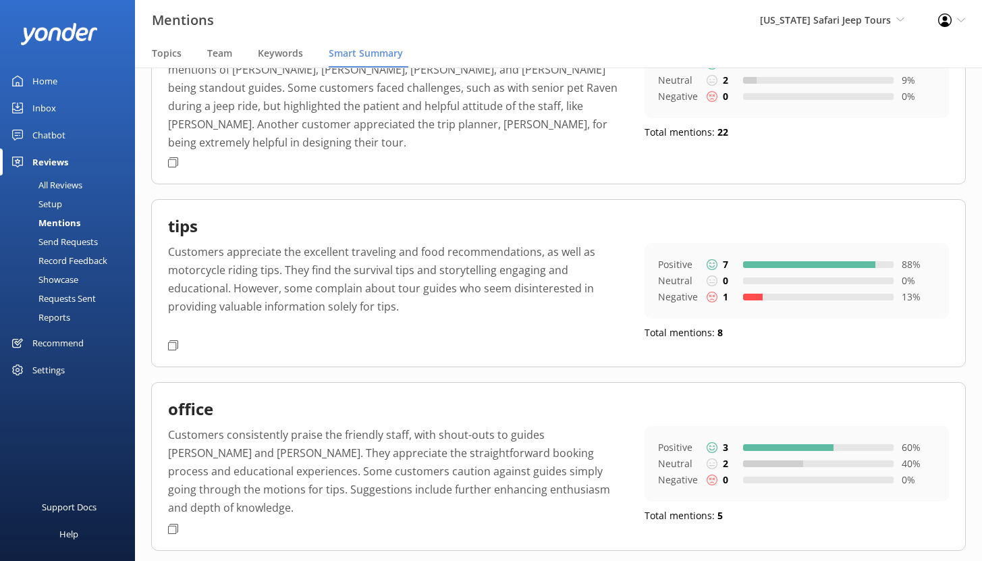
scroll to position [330, 0]
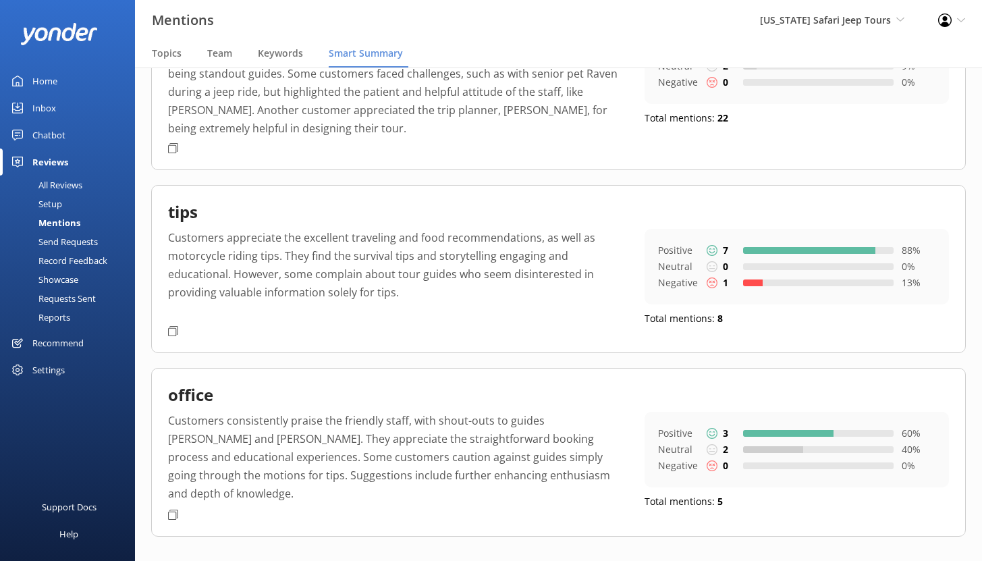
click at [680, 275] on p "Negative" at bounding box center [678, 283] width 40 height 16
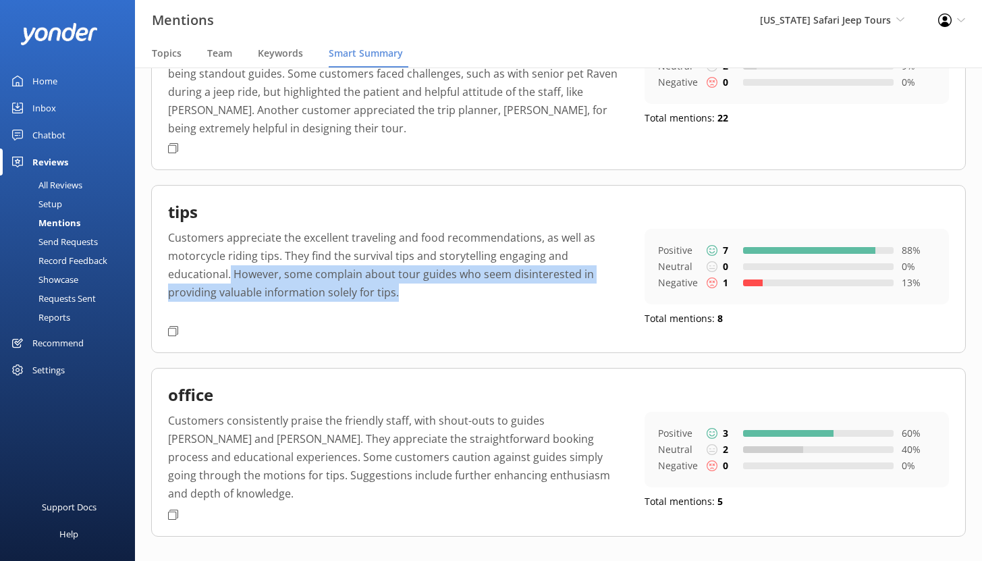
drag, startPoint x: 231, startPoint y: 256, endPoint x: 405, endPoint y: 281, distance: 175.9
click at [405, 281] on p "Customers appreciate the excellent traveling and food recommendations, as well …" at bounding box center [396, 275] width 456 height 92
